Goal: Navigation & Orientation: Understand site structure

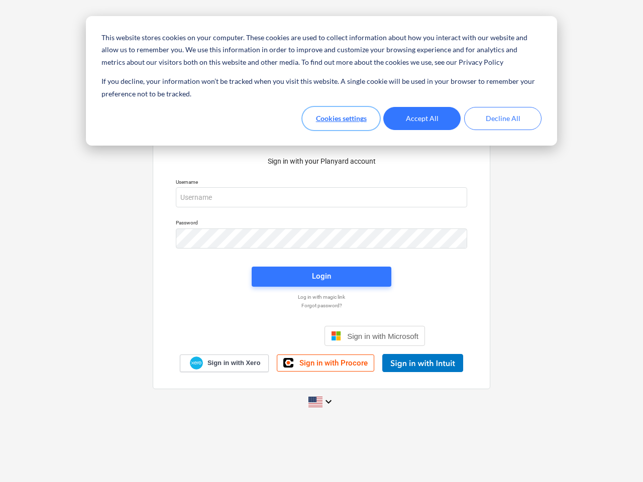
click at [341, 119] on button "Cookies settings" at bounding box center [340, 118] width 77 height 23
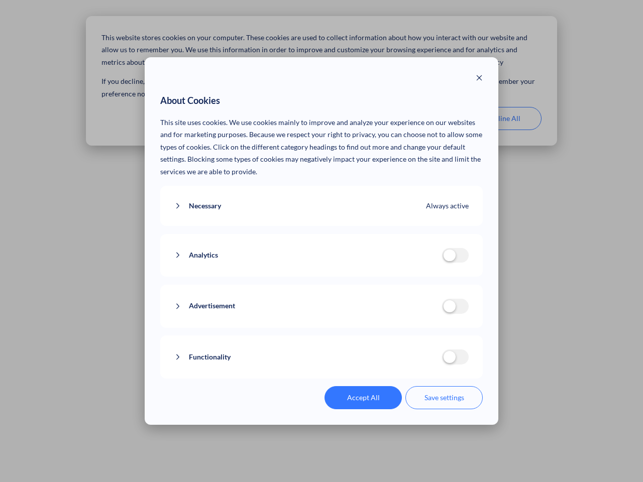
click at [422, 119] on p "This site uses cookies. We use cookies mainly to improve and analyze your exper…" at bounding box center [321, 148] width 323 height 62
click at [503, 119] on div "About Cookies This site uses cookies. We use cookies mainly to improve and anal…" at bounding box center [321, 241] width 643 height 482
click at [322, 197] on div "Necessary Always active These cookies are necessary for the website to function…" at bounding box center [321, 206] width 323 height 41
click at [322, 239] on div "Analytics analytics cookies disallowed These cookies help us to understand how …" at bounding box center [321, 255] width 323 height 43
click at [322, 277] on div "Analytics analytics cookies disallowed These cookies help us to understand how …" at bounding box center [321, 255] width 323 height 43
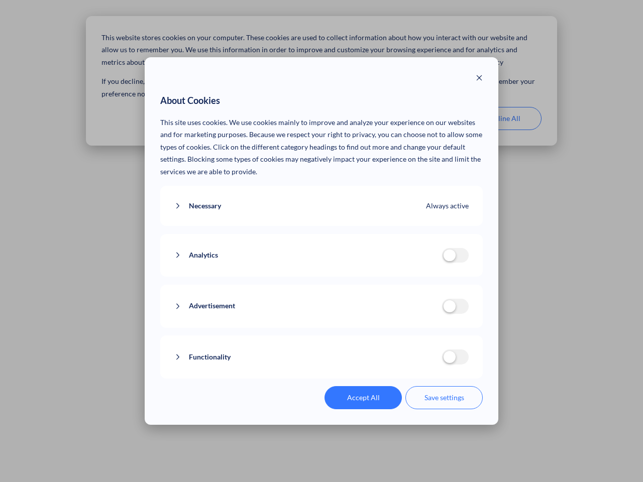
click at [375, 336] on div "Functionality functionality cookies disallowed We use a set of cookies that are…" at bounding box center [321, 357] width 323 height 43
click at [422, 363] on button "Functionality" at bounding box center [308, 357] width 268 height 13
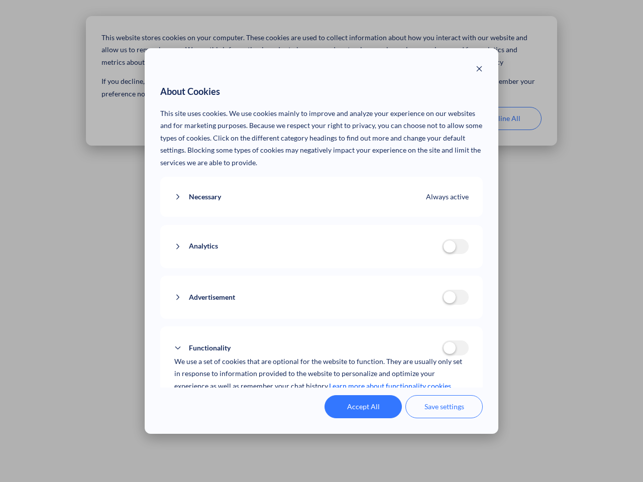
click at [322, 402] on div "Accept All Save settings" at bounding box center [321, 406] width 323 height 23
